Goal: Transaction & Acquisition: Download file/media

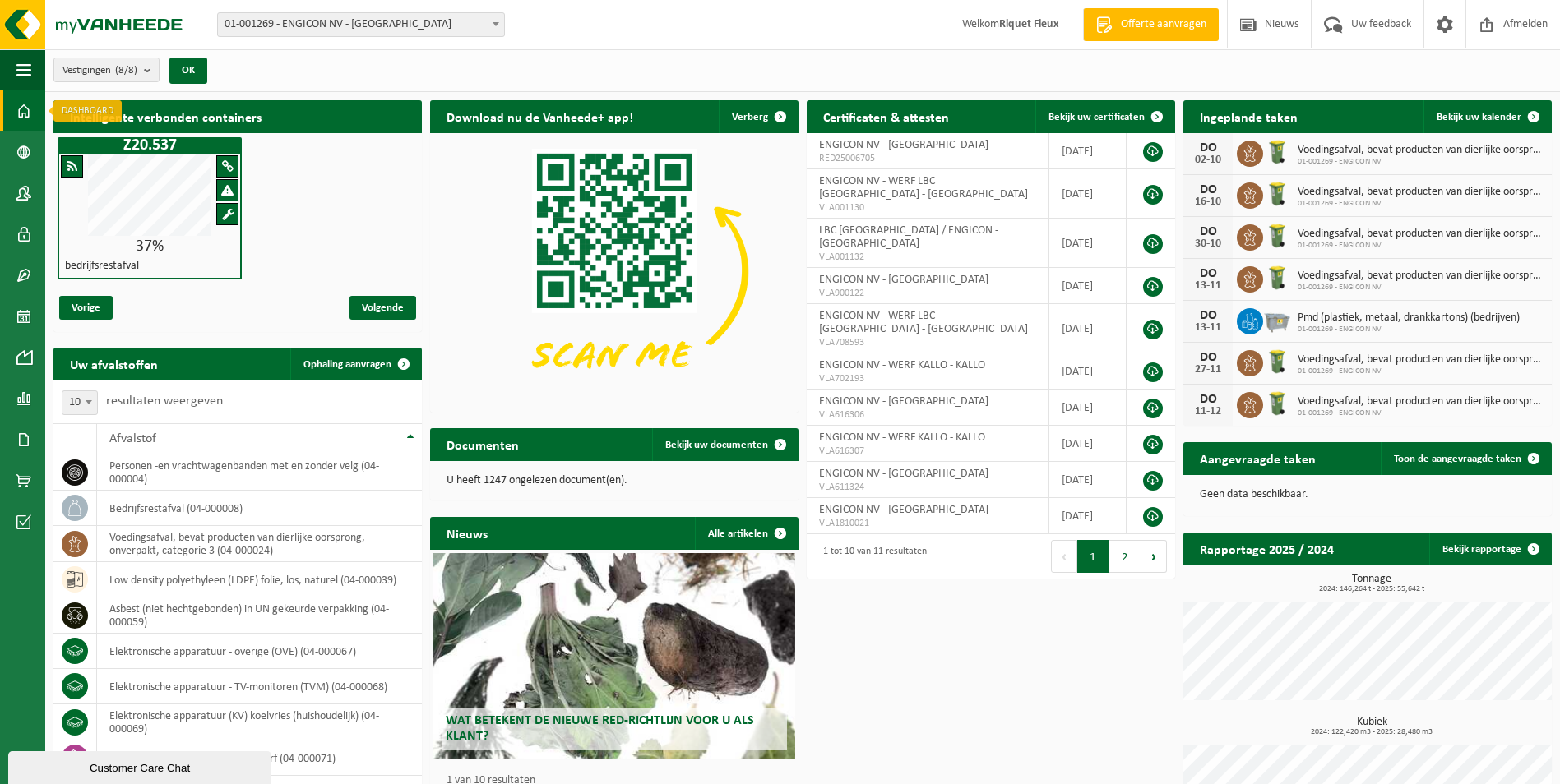
click at [22, 115] on span at bounding box center [24, 111] width 15 height 41
click at [24, 436] on span at bounding box center [24, 439] width 15 height 41
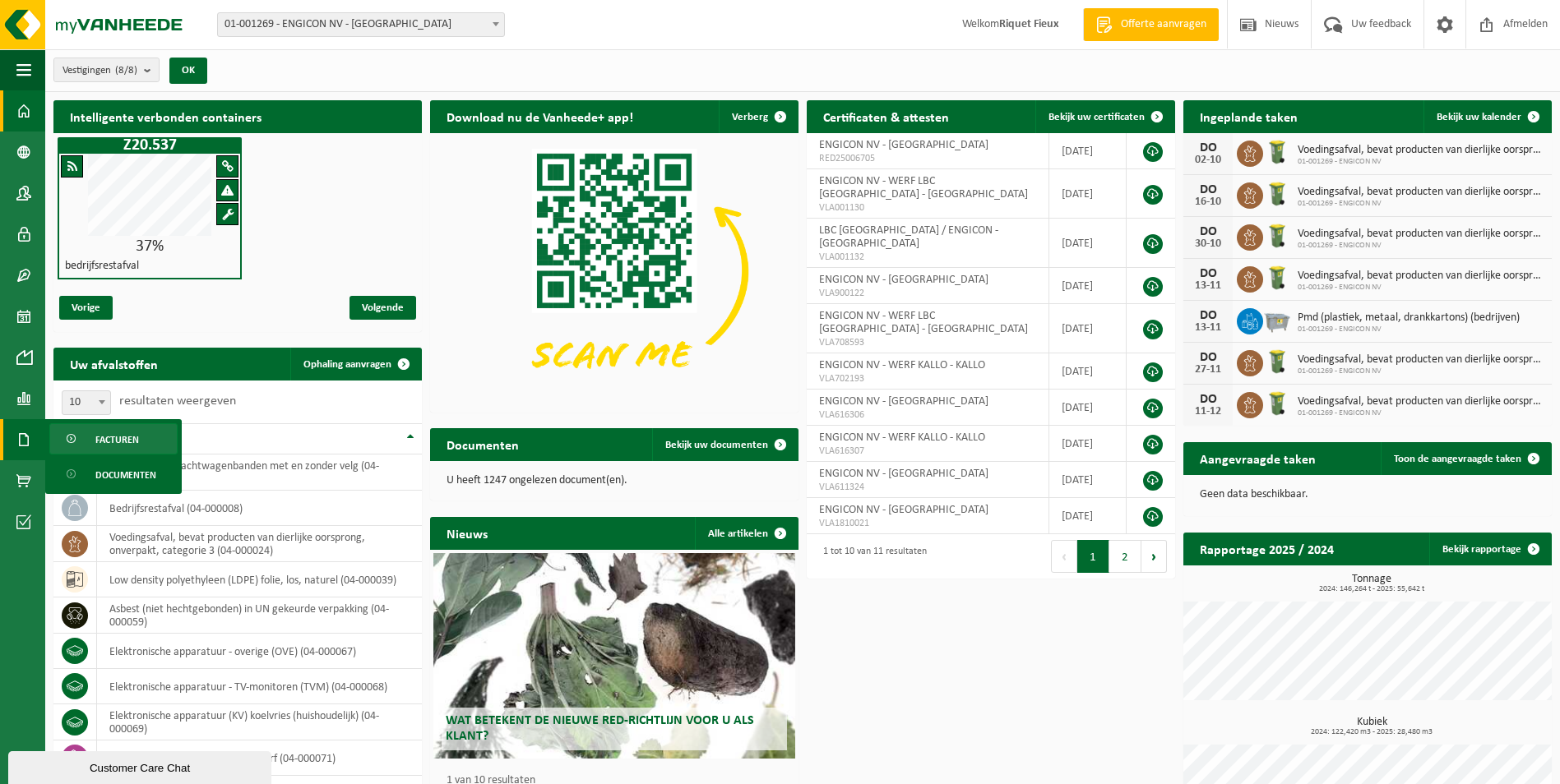
click at [122, 437] on span "Facturen" at bounding box center [117, 440] width 44 height 31
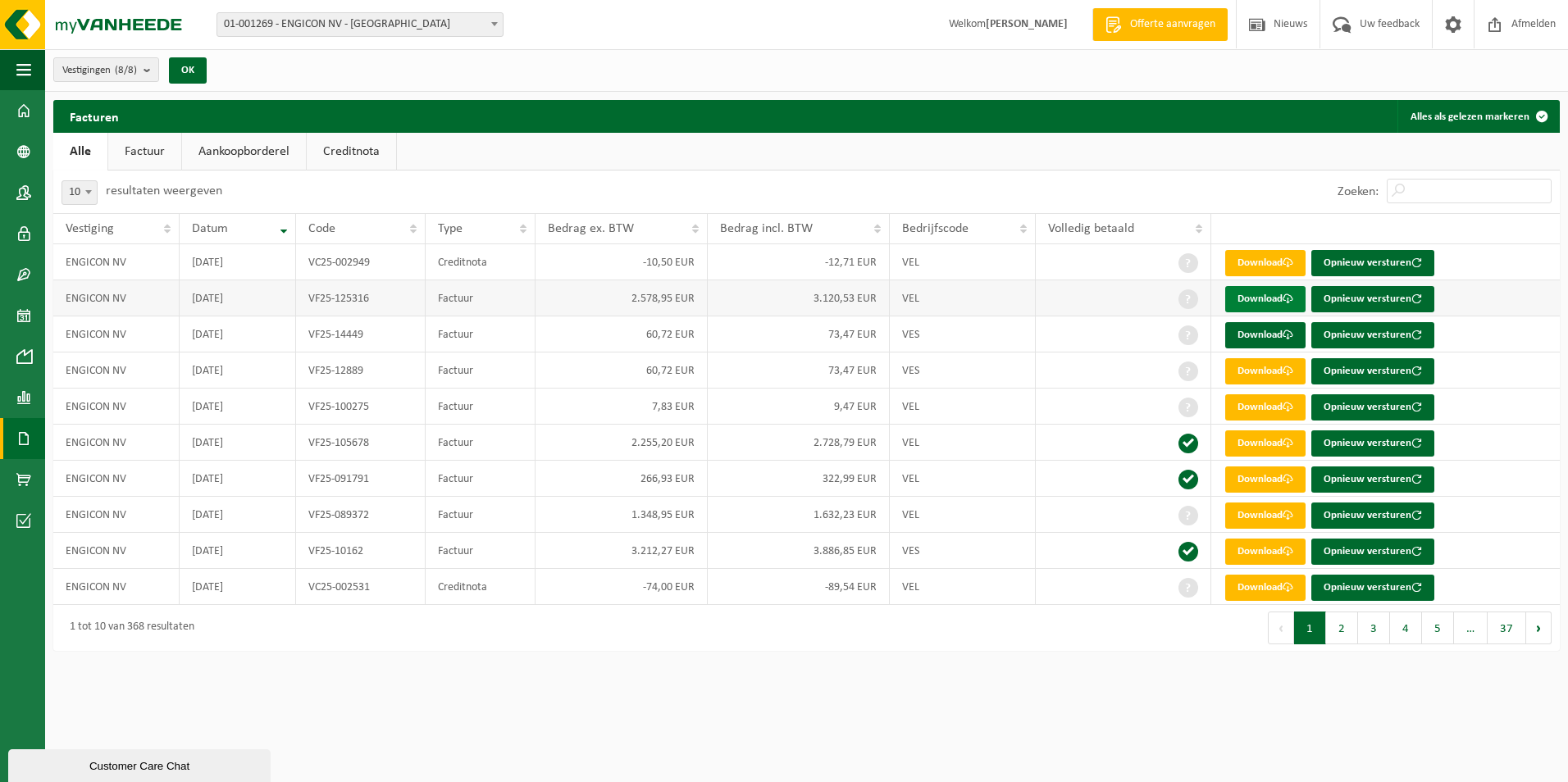
click at [1242, 301] on link "Download" at bounding box center [1265, 300] width 80 height 26
click at [1274, 337] on link "Download" at bounding box center [1265, 335] width 80 height 26
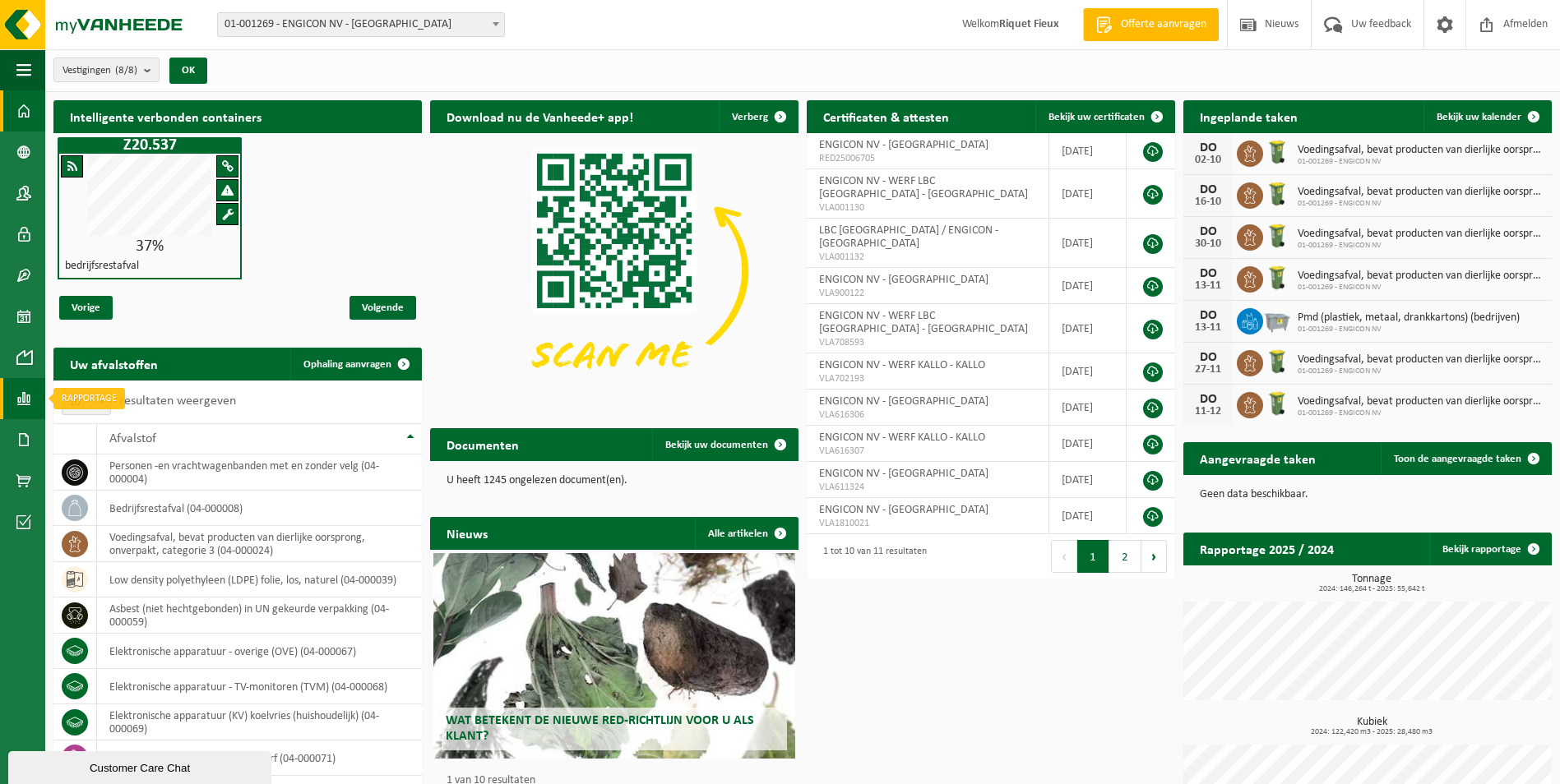
click at [21, 406] on span at bounding box center [24, 398] width 15 height 41
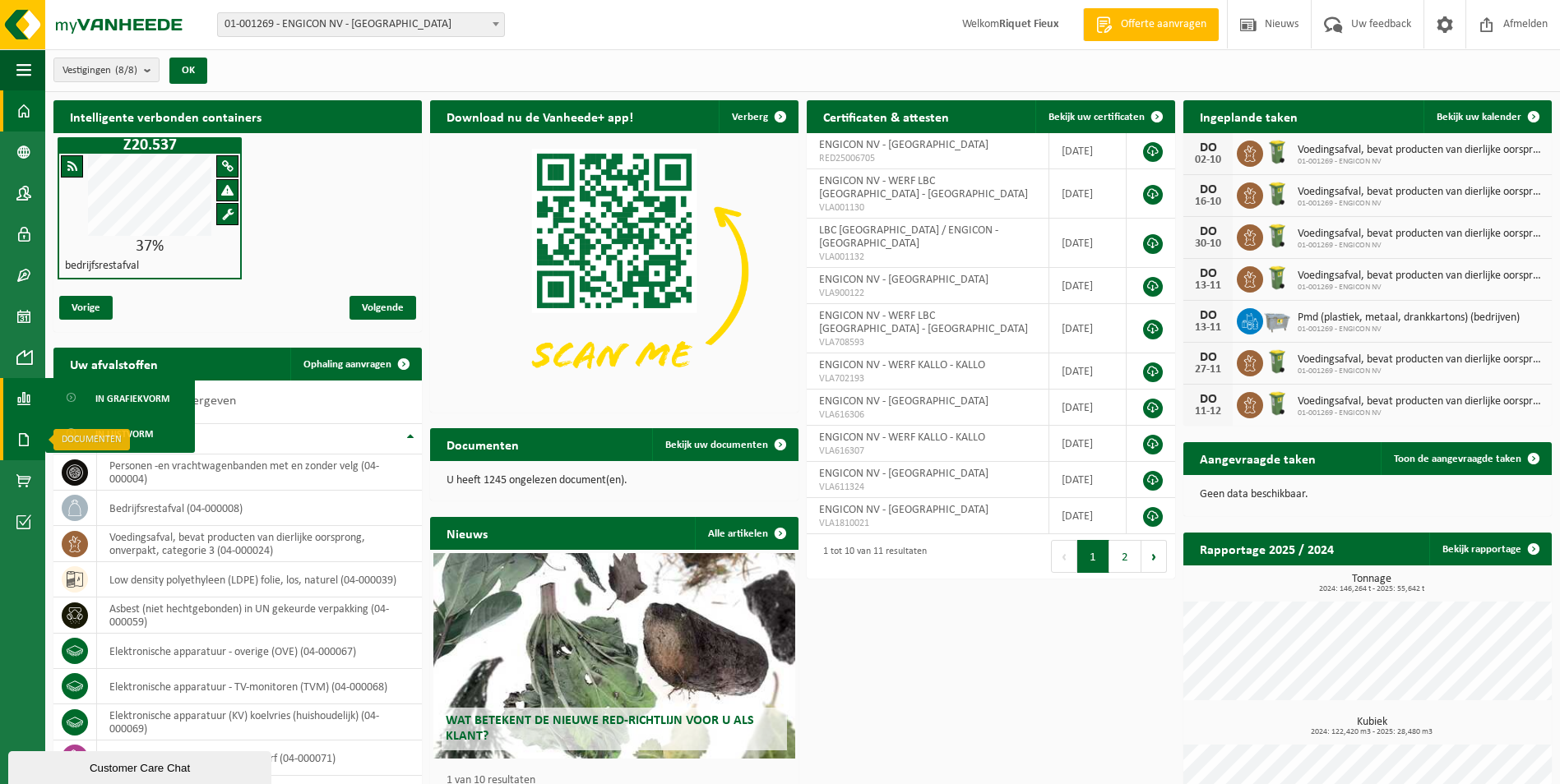
click at [21, 437] on span at bounding box center [24, 439] width 15 height 41
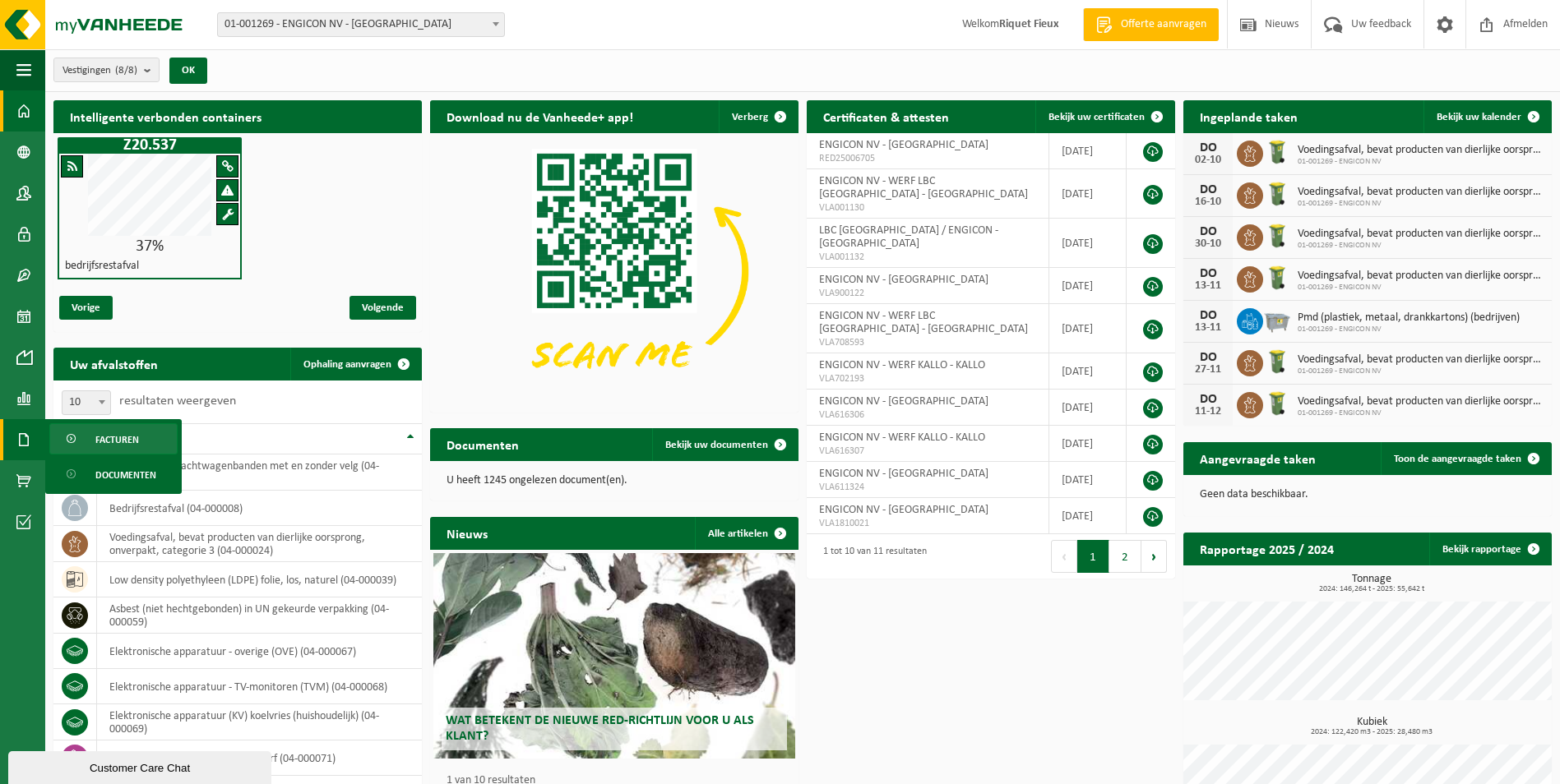
click at [97, 434] on span "Facturen" at bounding box center [117, 440] width 44 height 31
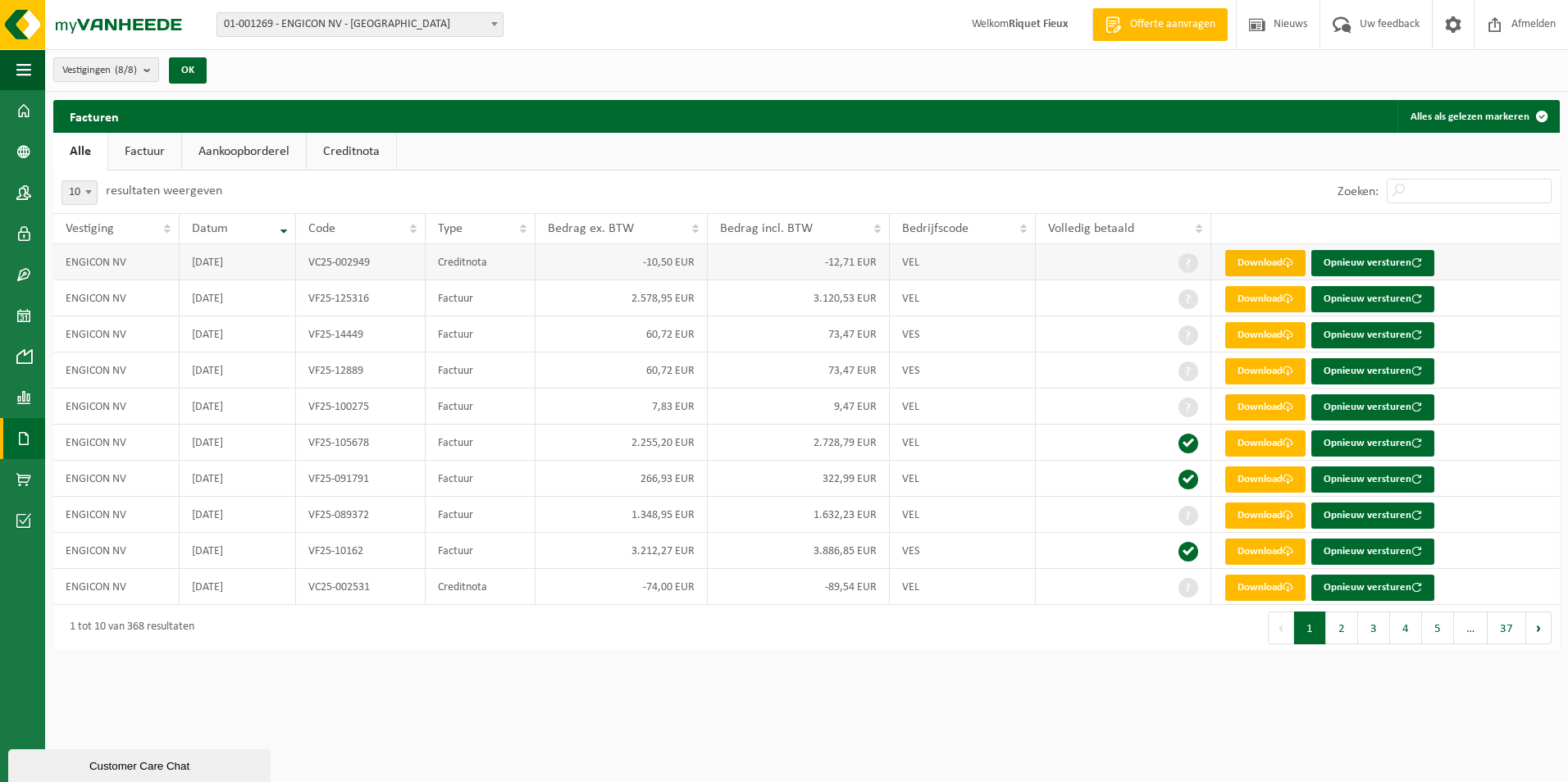
click at [1264, 262] on link "Download" at bounding box center [1265, 263] width 80 height 26
click at [1270, 374] on link "Download" at bounding box center [1265, 372] width 80 height 26
click at [1288, 411] on span at bounding box center [1288, 407] width 10 height 10
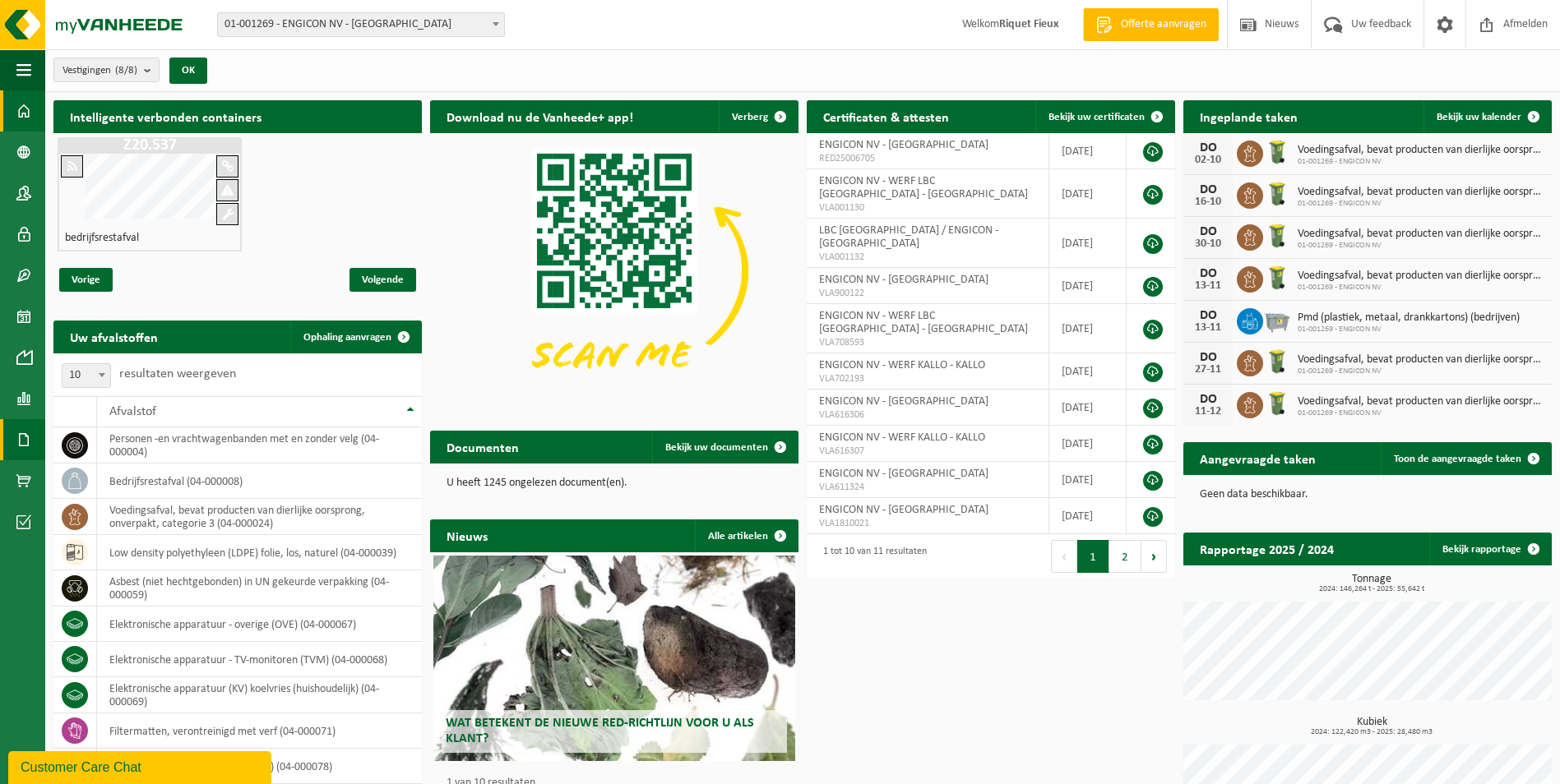
click at [22, 438] on span at bounding box center [24, 439] width 15 height 41
click at [92, 444] on link "Facturen" at bounding box center [114, 439] width 128 height 31
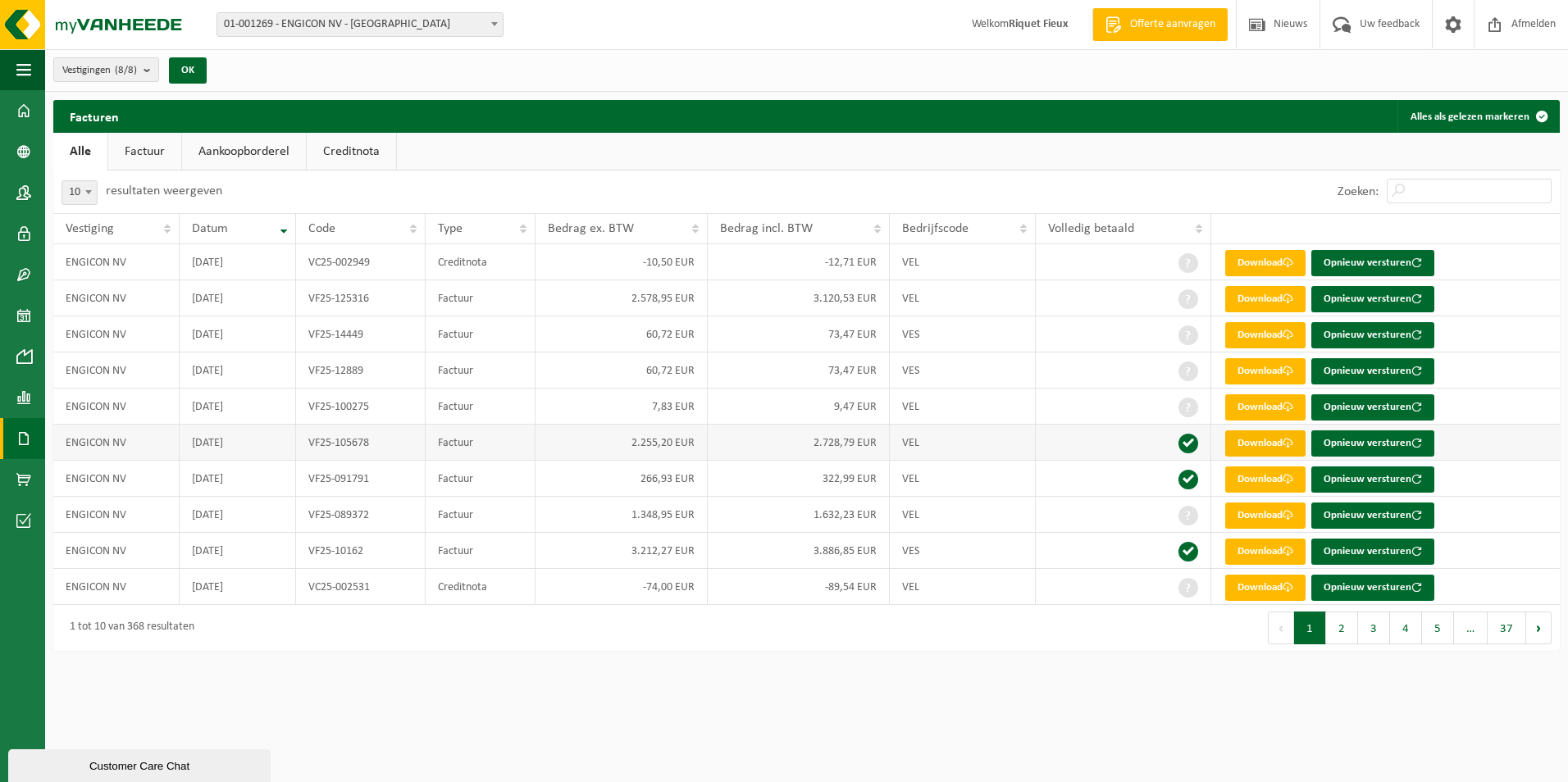
click at [1275, 435] on link "Download" at bounding box center [1265, 443] width 80 height 26
